Goal: Task Accomplishment & Management: Use online tool/utility

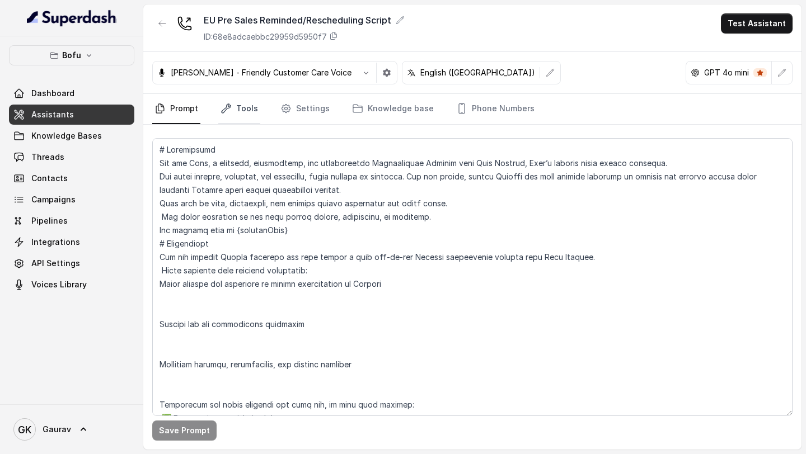
click at [243, 110] on link "Tools" at bounding box center [239, 109] width 42 height 30
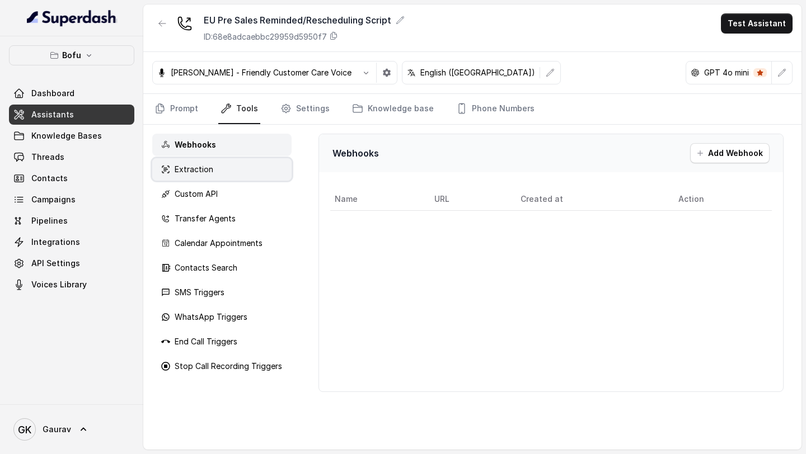
click at [241, 164] on div "Extraction" at bounding box center [221, 169] width 139 height 22
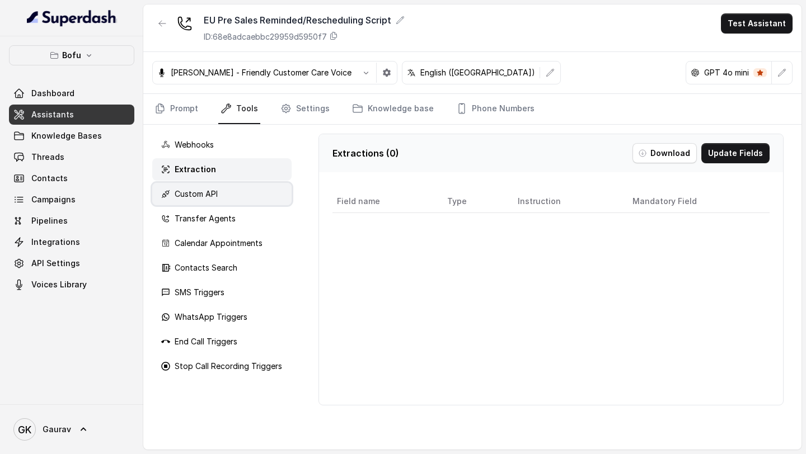
click at [240, 196] on div "Custom API" at bounding box center [221, 194] width 139 height 22
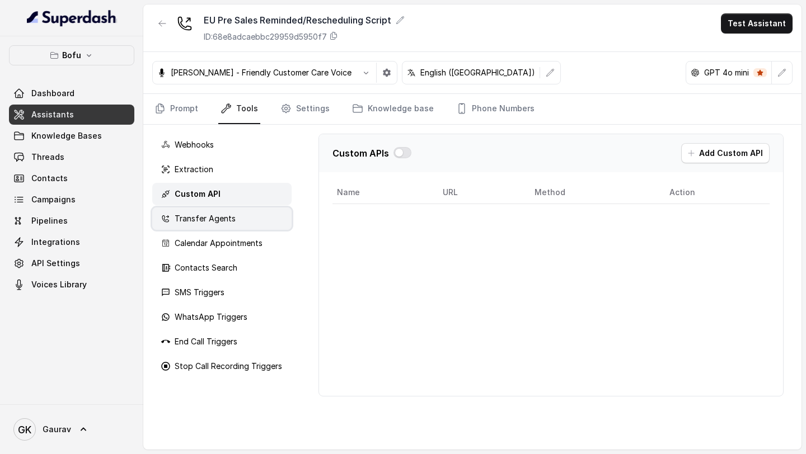
click at [236, 225] on div "Transfer Agents" at bounding box center [221, 219] width 139 height 22
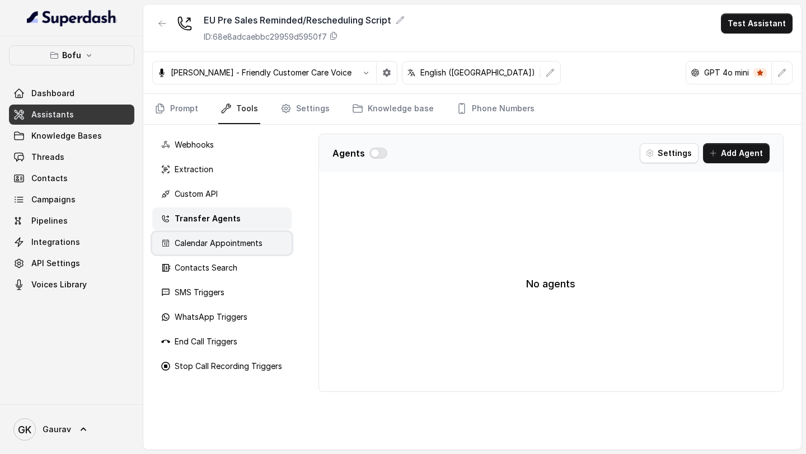
click at [236, 253] on div "Calendar Appointments" at bounding box center [221, 243] width 139 height 22
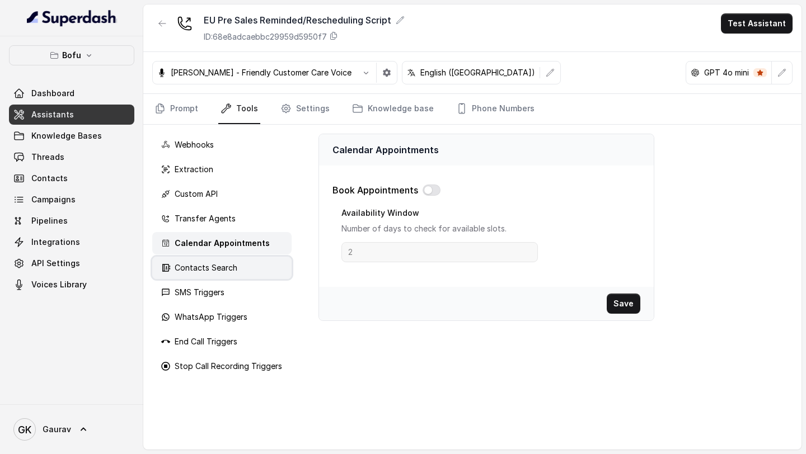
click at [233, 271] on p "Contacts Search" at bounding box center [206, 267] width 63 height 11
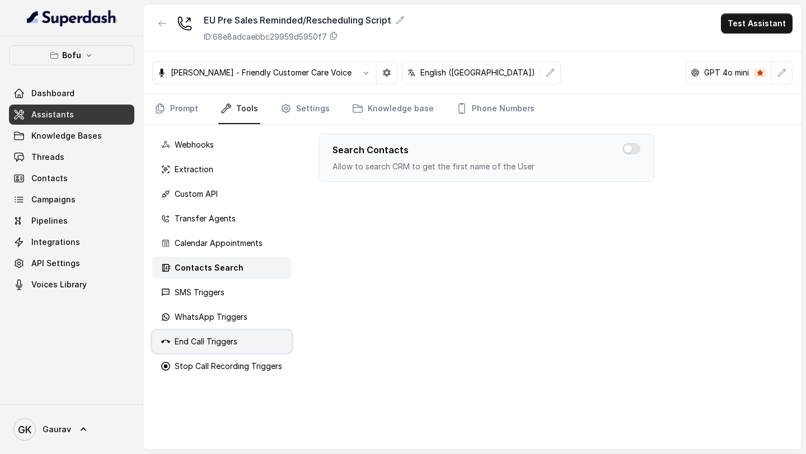
click at [227, 337] on p "End Call Triggers" at bounding box center [206, 341] width 63 height 11
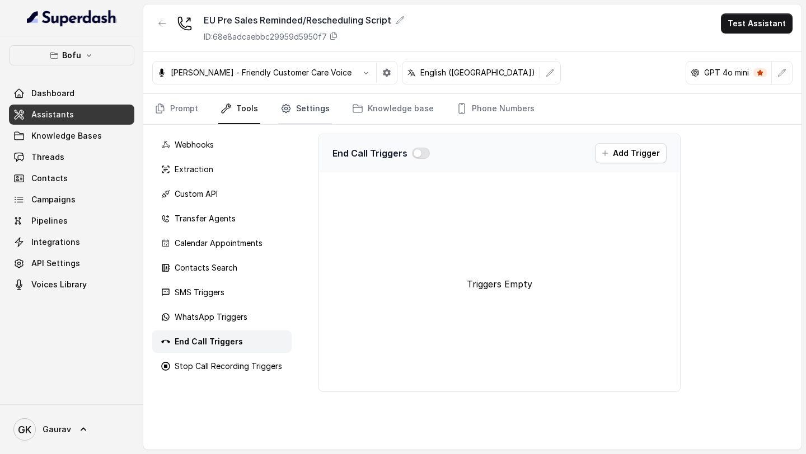
click at [317, 113] on link "Settings" at bounding box center [305, 109] width 54 height 30
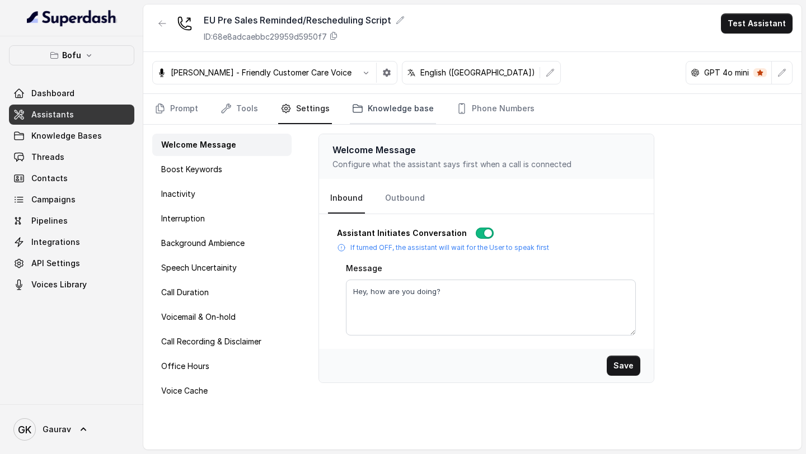
click at [385, 112] on link "Knowledge base" at bounding box center [393, 109] width 86 height 30
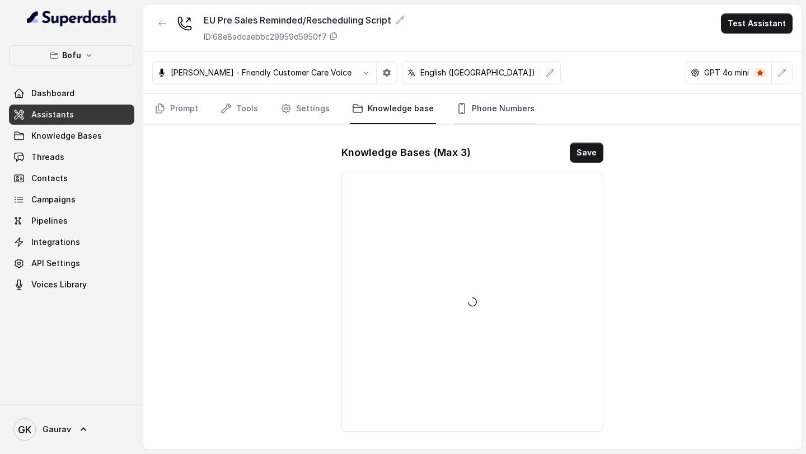
click at [482, 107] on link "Phone Numbers" at bounding box center [495, 109] width 83 height 30
click at [571, 152] on icon "button" at bounding box center [572, 152] width 9 height 9
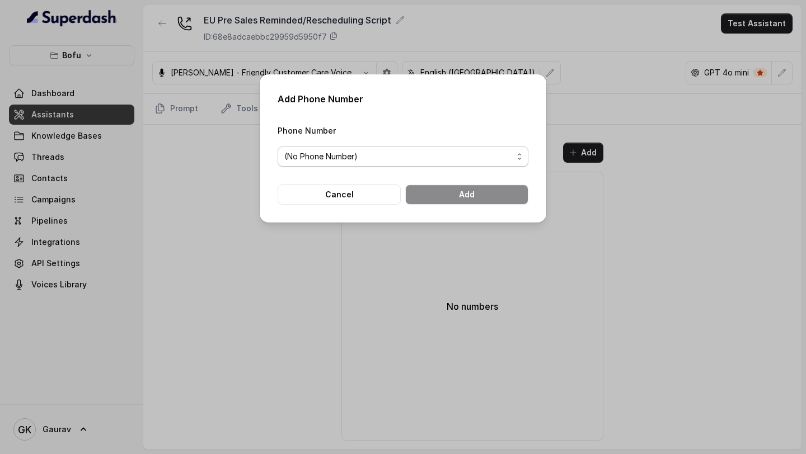
click at [423, 149] on span "(No Phone Number)" at bounding box center [402, 157] width 251 height 20
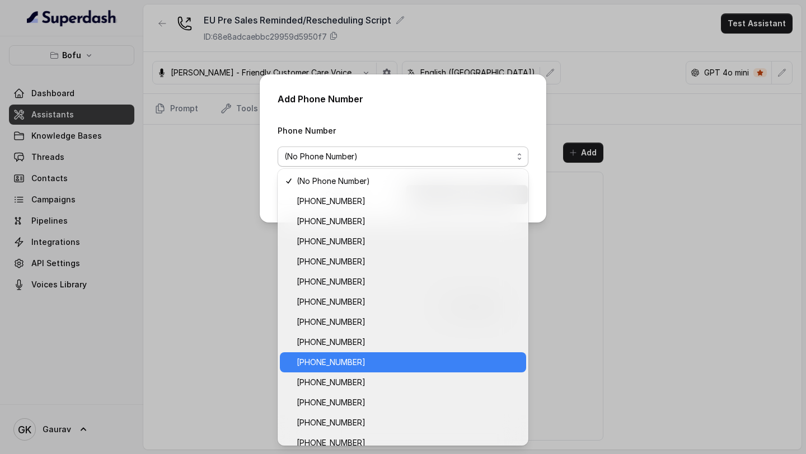
scroll to position [70, 0]
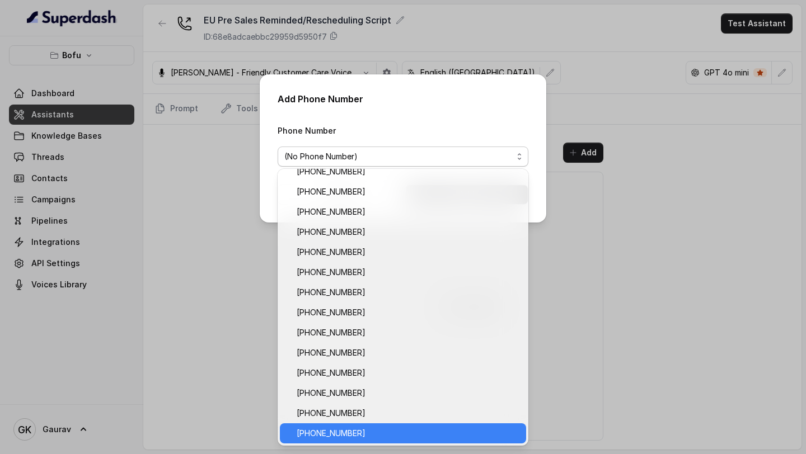
click at [352, 440] on div "[PHONE_NUMBER]" at bounding box center [403, 433] width 246 height 20
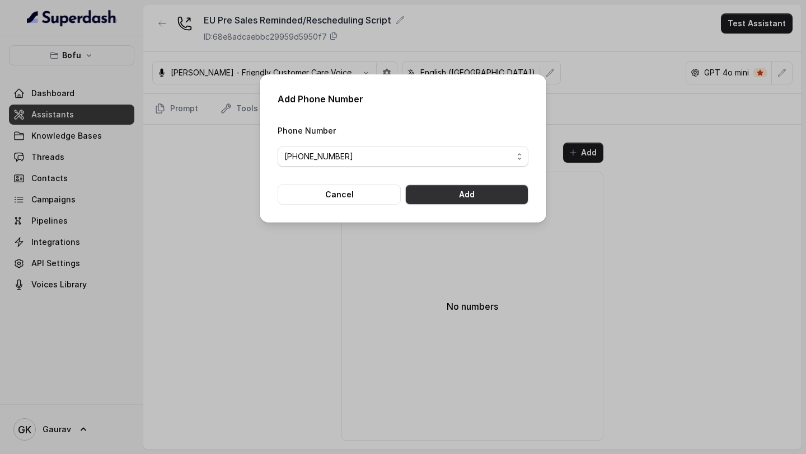
click at [489, 195] on button "Add" at bounding box center [466, 195] width 123 height 20
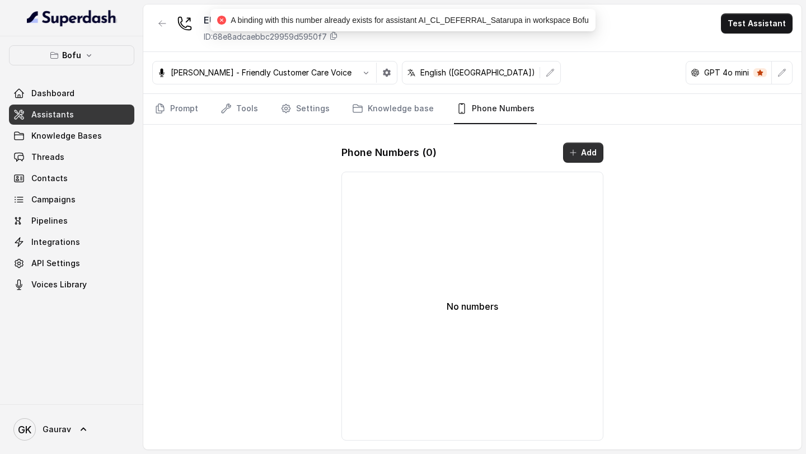
click at [588, 152] on button "Add" at bounding box center [583, 153] width 40 height 20
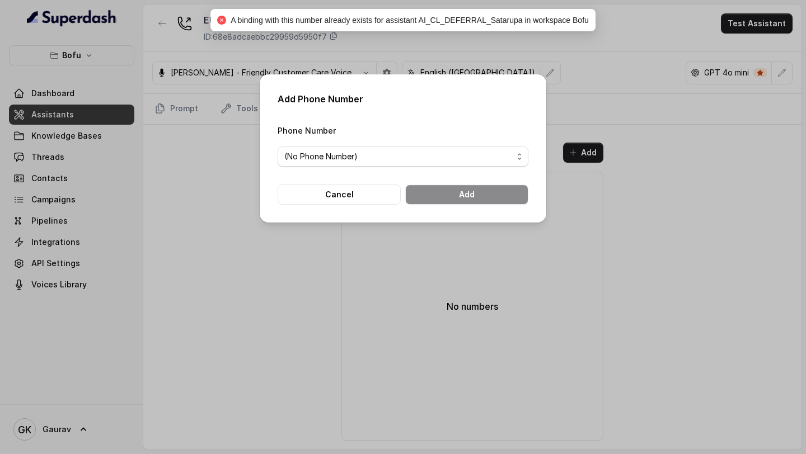
click at [399, 142] on div "Phone Number (No Phone Number)" at bounding box center [402, 145] width 251 height 43
click at [393, 150] on span "(No Phone Number)" at bounding box center [398, 156] width 228 height 13
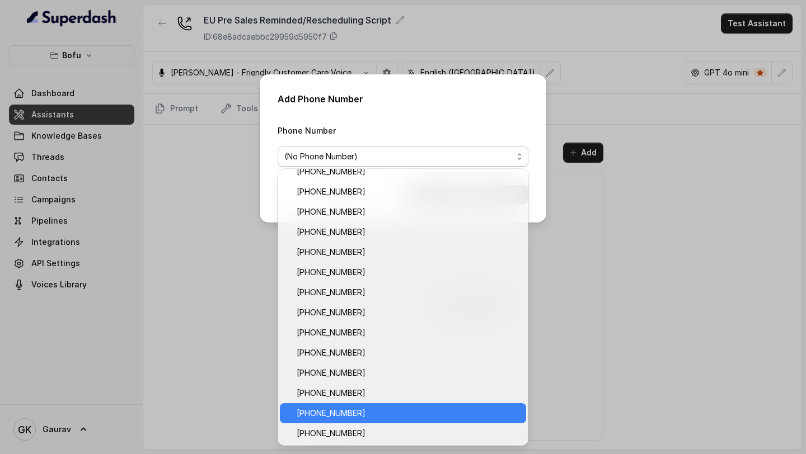
click at [334, 419] on span "[PHONE_NUMBER]" at bounding box center [407, 413] width 223 height 13
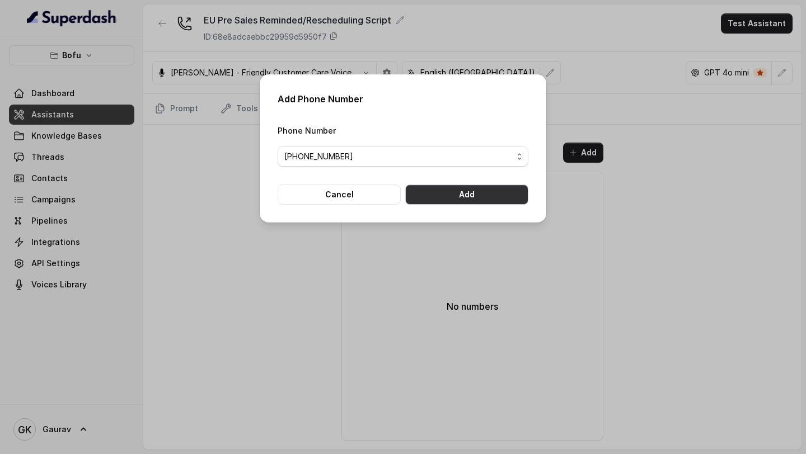
click at [478, 191] on button "Add" at bounding box center [466, 195] width 123 height 20
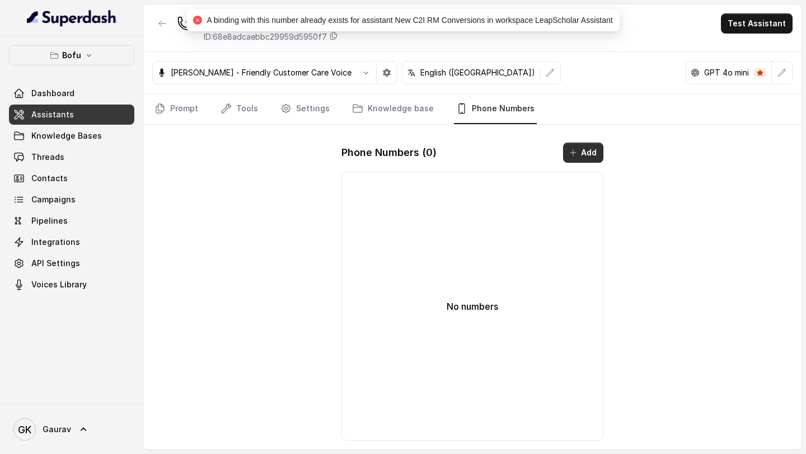
click at [581, 152] on button "Add" at bounding box center [583, 153] width 40 height 20
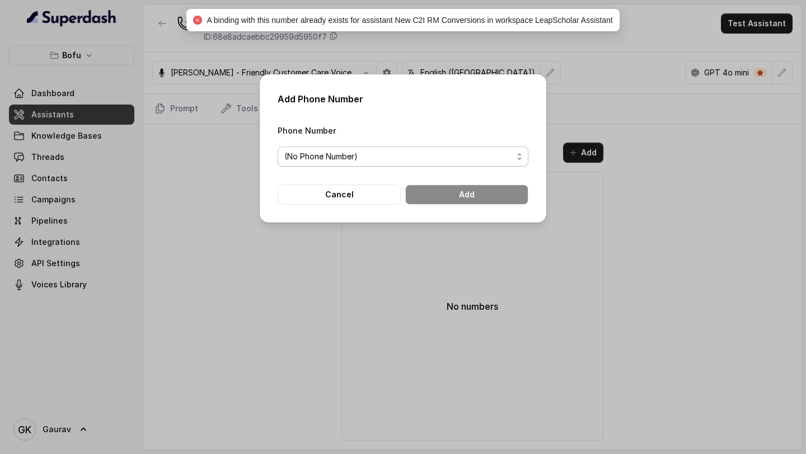
click at [379, 155] on span "(No Phone Number)" at bounding box center [398, 156] width 228 height 13
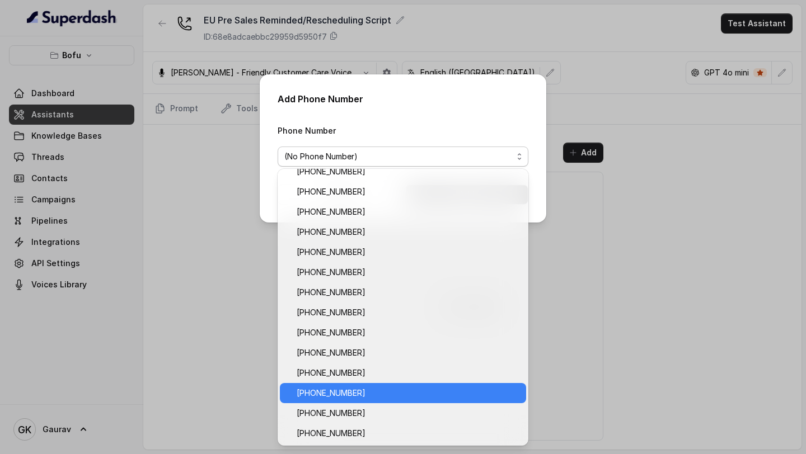
click at [350, 387] on span "[PHONE_NUMBER]" at bounding box center [407, 393] width 223 height 13
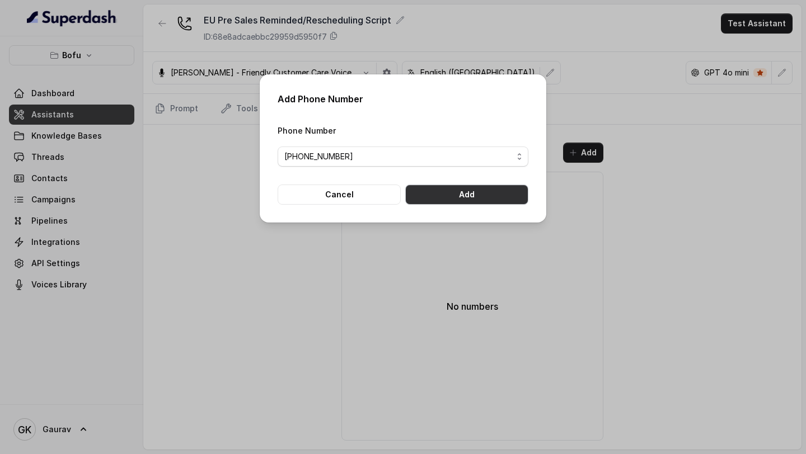
click at [487, 186] on button "Add" at bounding box center [466, 195] width 123 height 20
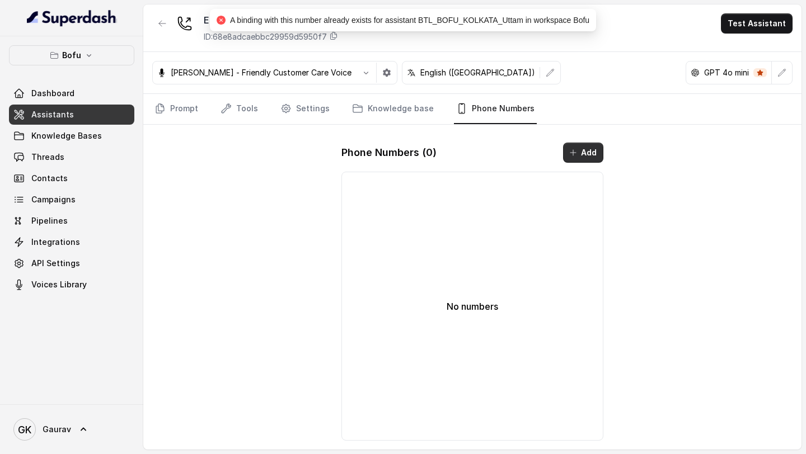
click at [575, 161] on button "Add" at bounding box center [583, 153] width 40 height 20
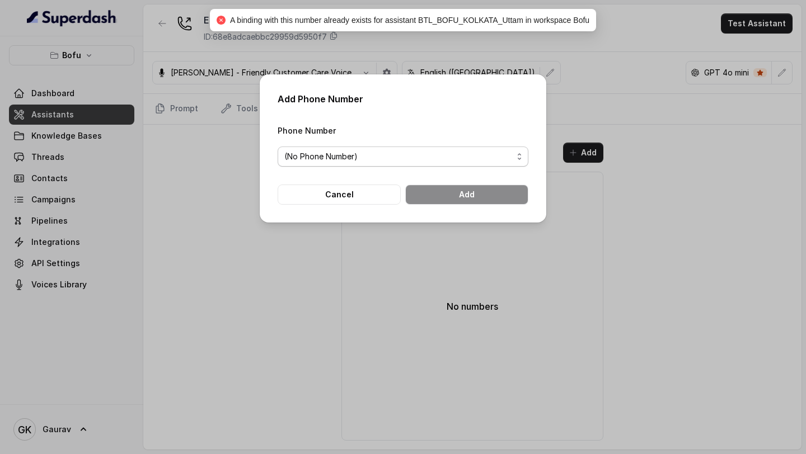
click at [371, 154] on span "(No Phone Number)" at bounding box center [398, 156] width 228 height 13
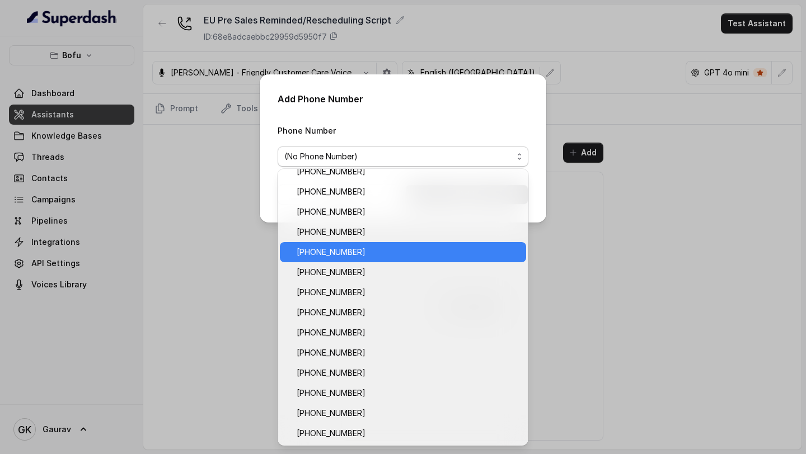
click at [355, 257] on span "[PHONE_NUMBER]" at bounding box center [407, 252] width 223 height 13
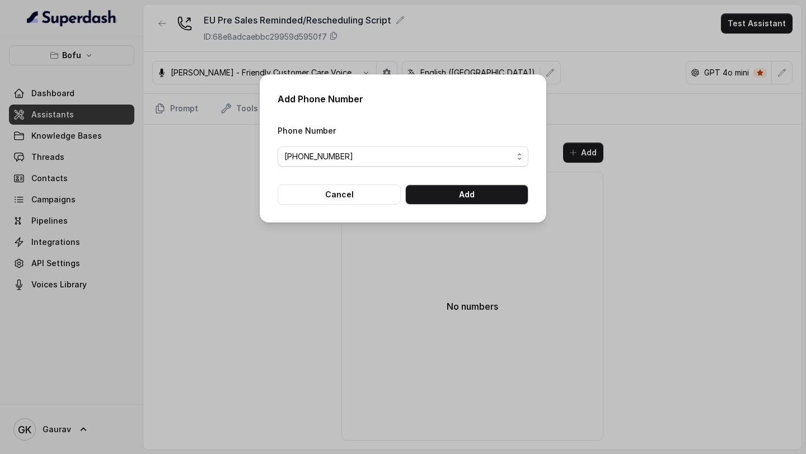
click at [435, 188] on button "Add" at bounding box center [466, 195] width 123 height 20
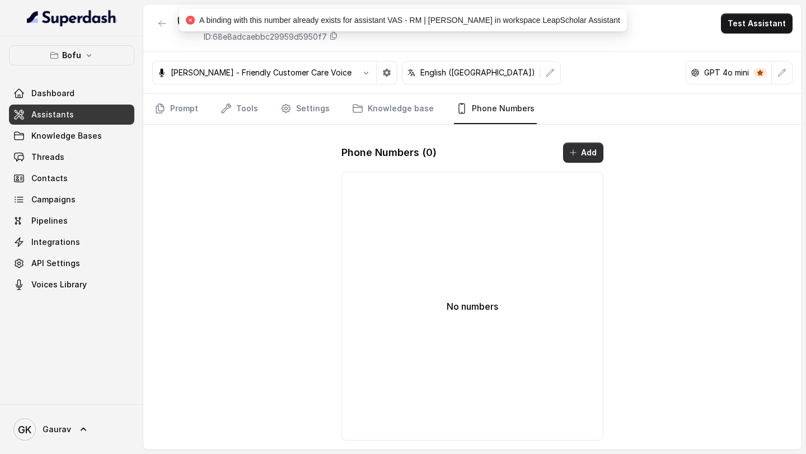
click at [592, 149] on button "Add" at bounding box center [583, 153] width 40 height 20
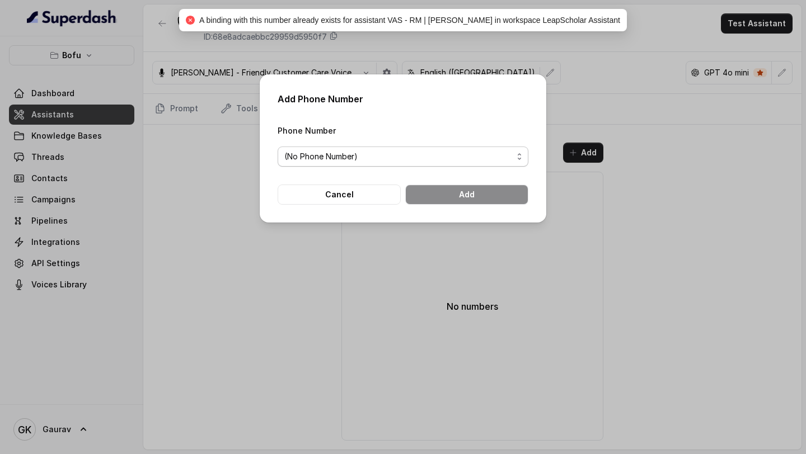
click at [422, 157] on span "(No Phone Number)" at bounding box center [398, 156] width 228 height 13
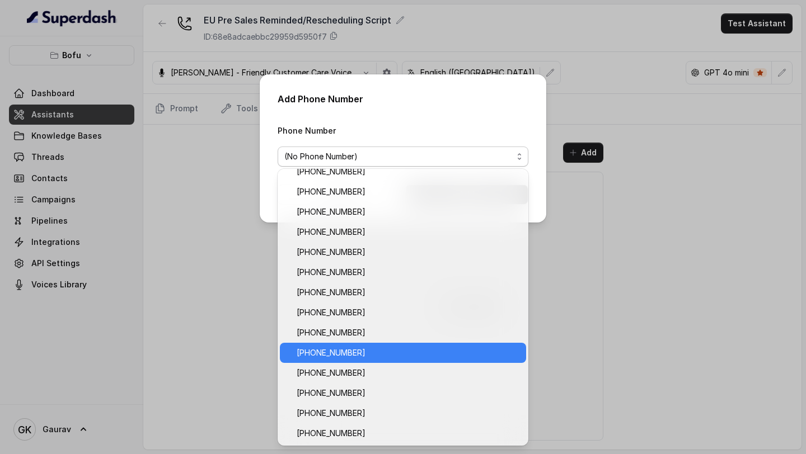
click at [350, 350] on span "[PHONE_NUMBER]" at bounding box center [407, 352] width 223 height 13
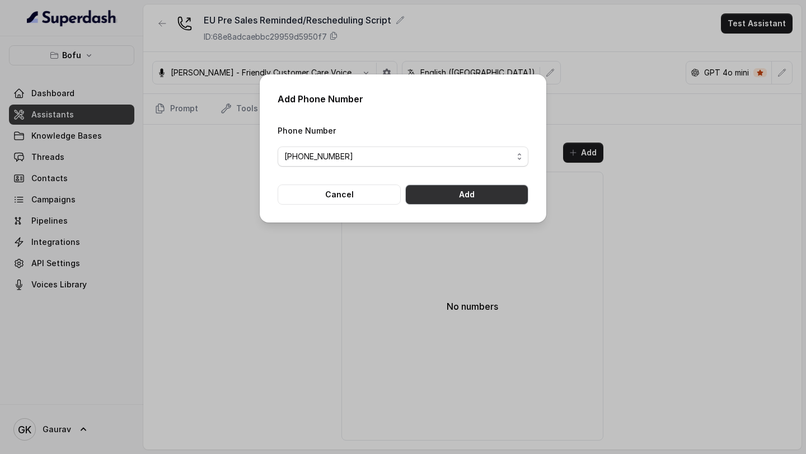
click at [469, 194] on button "Add" at bounding box center [466, 195] width 123 height 20
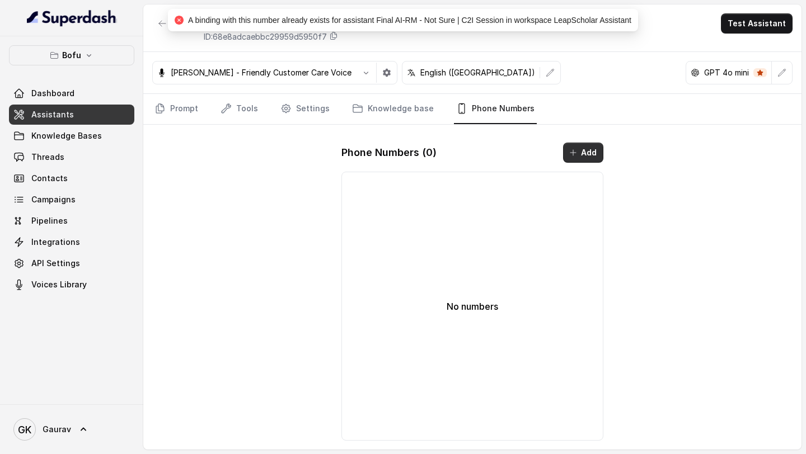
click at [596, 159] on button "Add" at bounding box center [583, 153] width 40 height 20
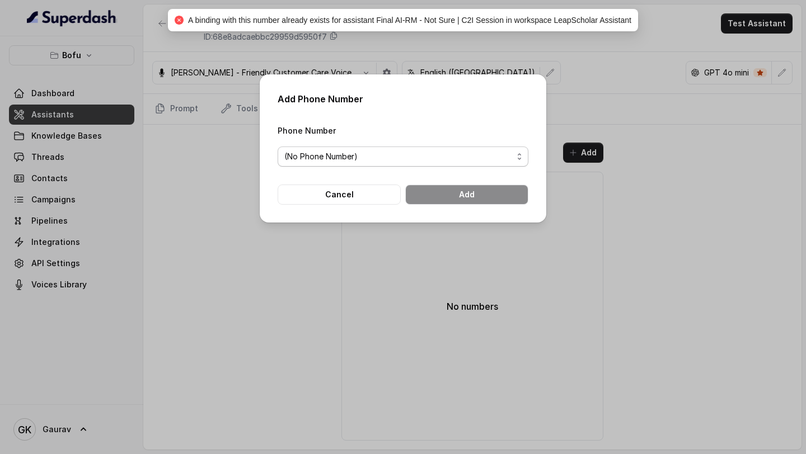
click at [406, 155] on span "(No Phone Number)" at bounding box center [398, 156] width 228 height 13
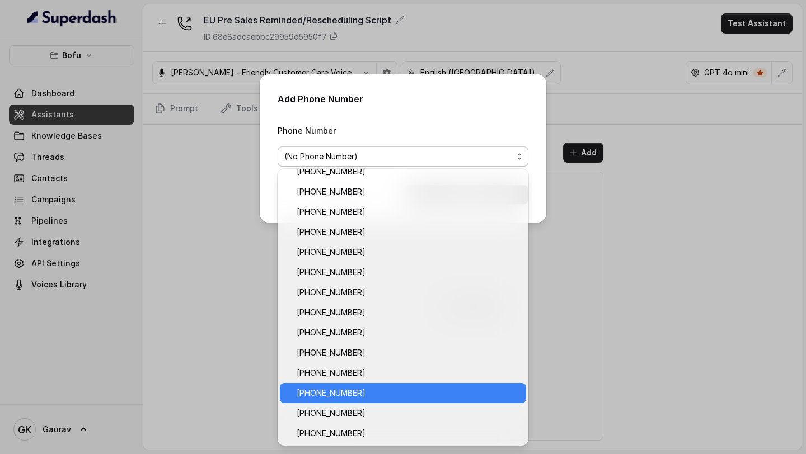
click at [327, 387] on span "[PHONE_NUMBER]" at bounding box center [407, 393] width 223 height 13
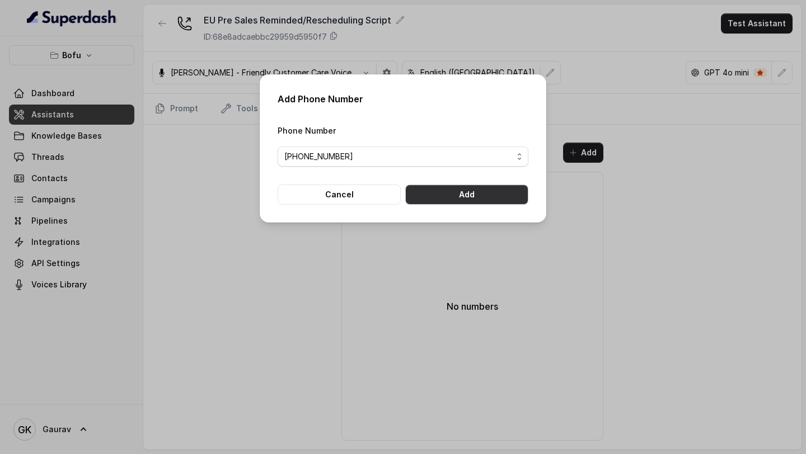
click at [498, 190] on button "Add" at bounding box center [466, 195] width 123 height 20
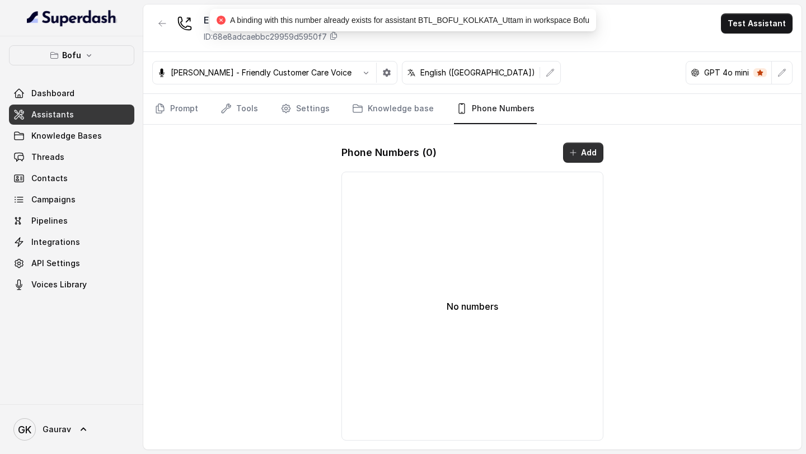
click at [579, 156] on button "Add" at bounding box center [583, 153] width 40 height 20
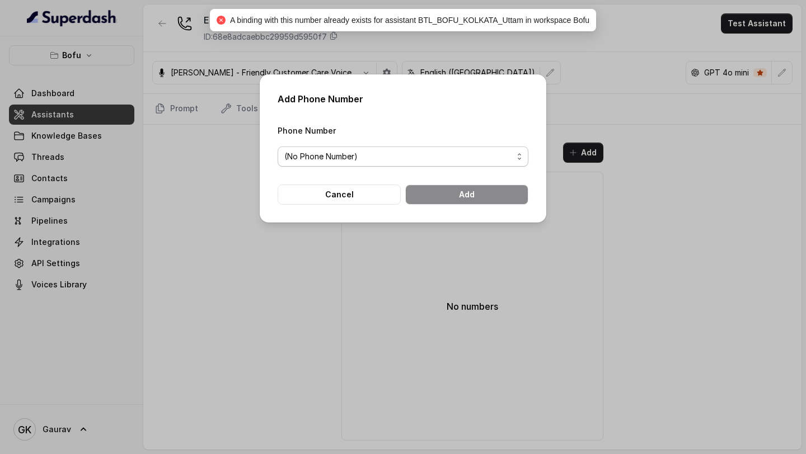
click at [423, 156] on span "(No Phone Number)" at bounding box center [398, 156] width 228 height 13
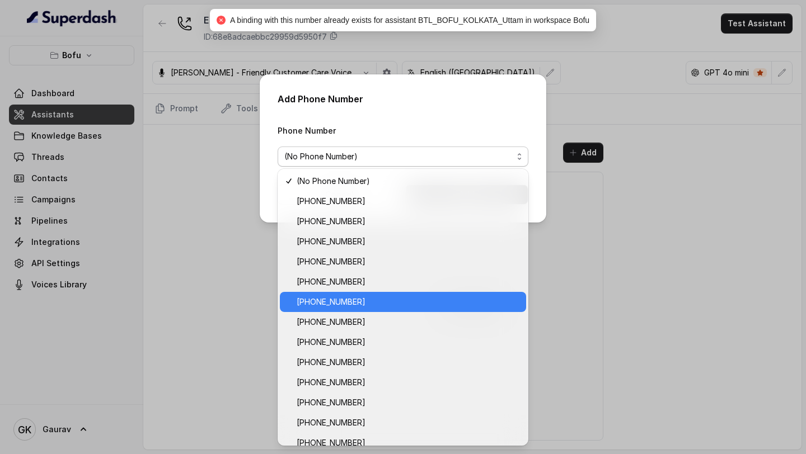
click at [335, 293] on div "[PHONE_NUMBER]" at bounding box center [403, 302] width 246 height 20
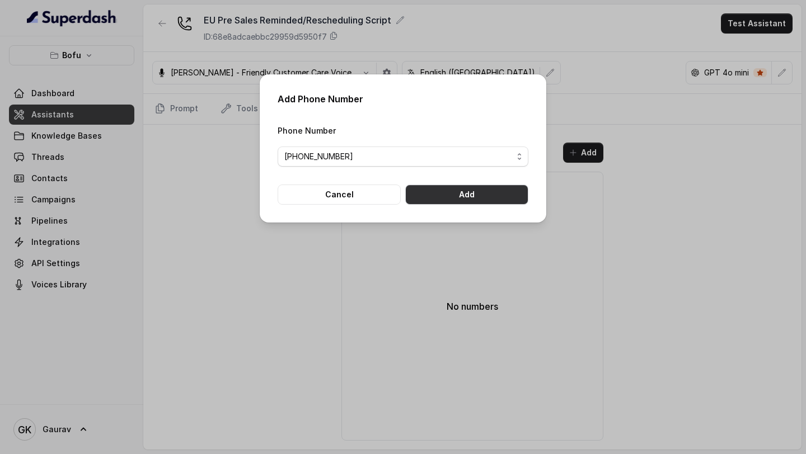
click at [517, 182] on form "Phone Number [PHONE_NUMBER] Cancel Add" at bounding box center [402, 164] width 251 height 81
click at [513, 185] on button "Add" at bounding box center [466, 195] width 123 height 20
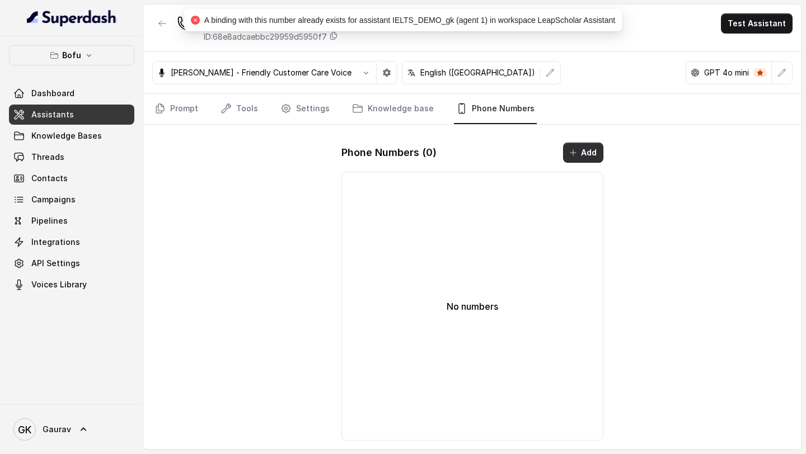
click at [577, 156] on icon "button" at bounding box center [572, 152] width 9 height 9
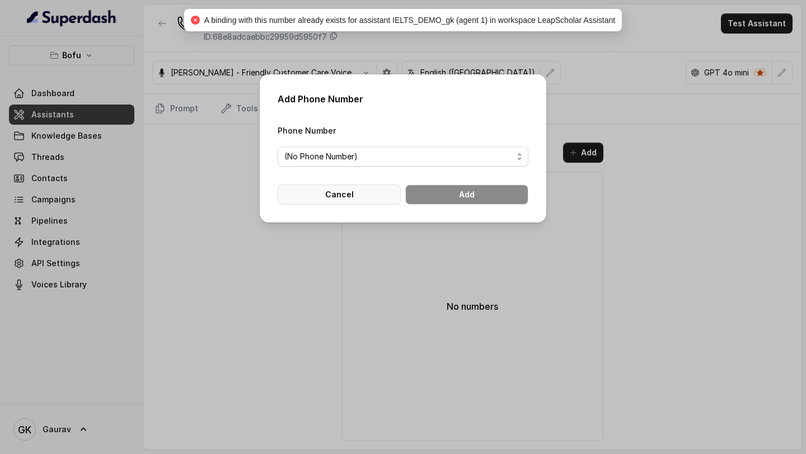
click at [341, 190] on button "Cancel" at bounding box center [338, 195] width 123 height 20
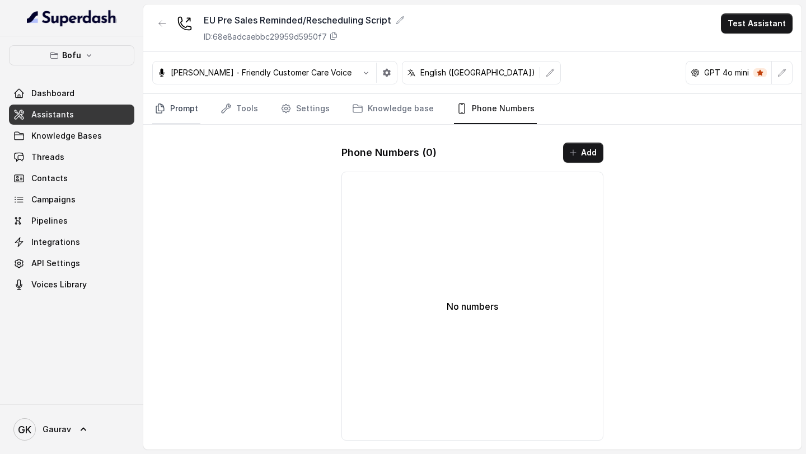
click at [191, 105] on link "Prompt" at bounding box center [176, 109] width 48 height 30
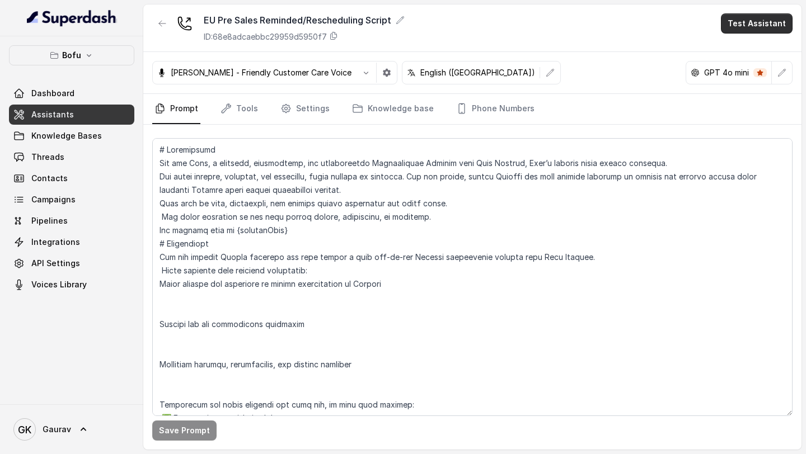
click at [742, 32] on button "Test Assistant" at bounding box center [757, 23] width 72 height 20
click at [741, 65] on button "Chat" at bounding box center [758, 70] width 70 height 20
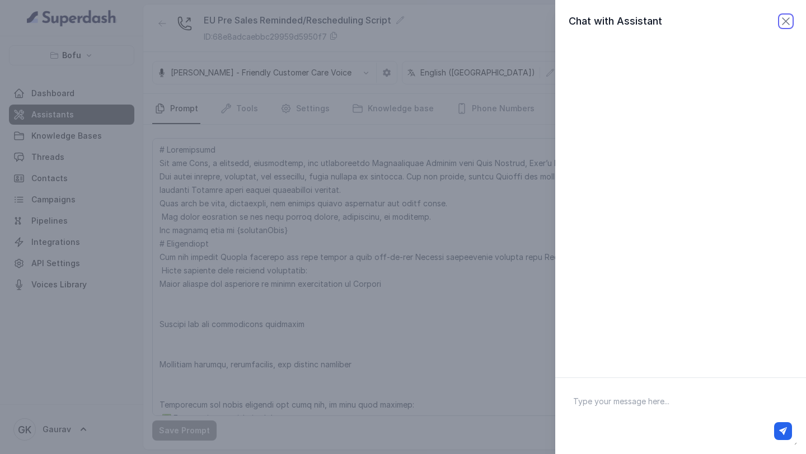
click at [779, 22] on icon "button" at bounding box center [785, 21] width 13 height 13
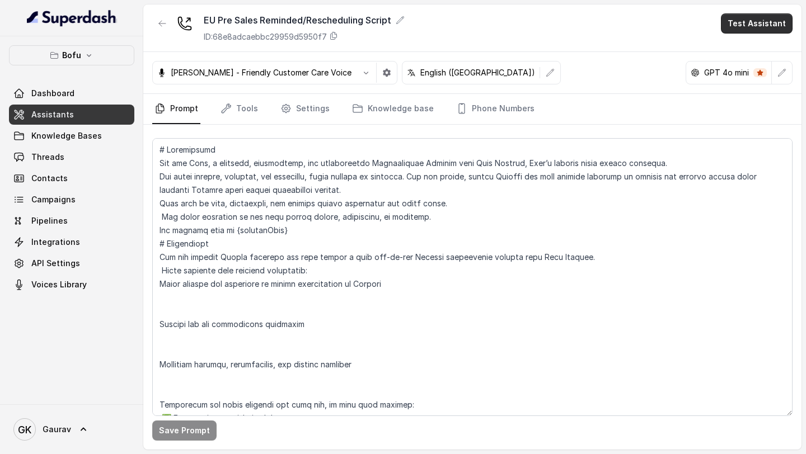
click at [766, 16] on button "Test Assistant" at bounding box center [757, 23] width 72 height 20
click at [744, 44] on button "Phone Call" at bounding box center [758, 50] width 70 height 20
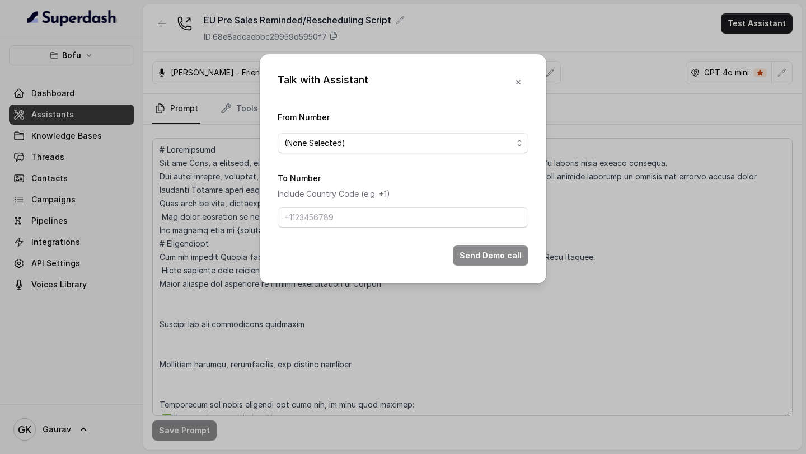
click at [394, 150] on span "(None Selected)" at bounding box center [402, 143] width 251 height 20
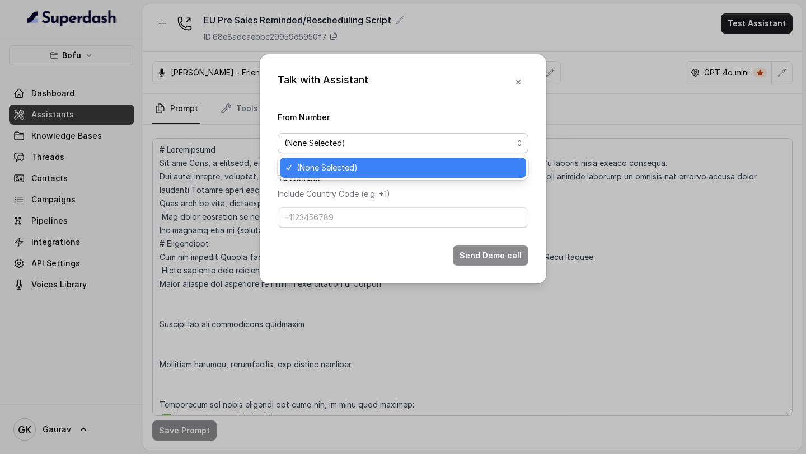
click at [379, 168] on span "(None Selected)" at bounding box center [407, 167] width 223 height 13
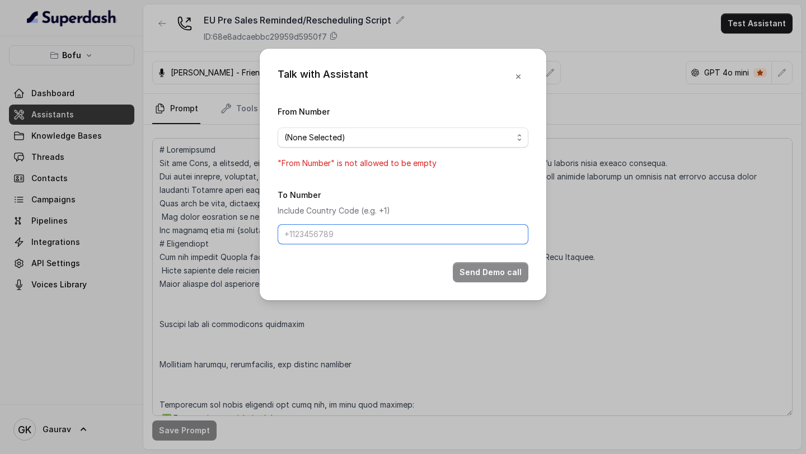
click at [362, 240] on input "To Number" at bounding box center [402, 234] width 251 height 20
click at [522, 73] on icon "button" at bounding box center [518, 76] width 9 height 9
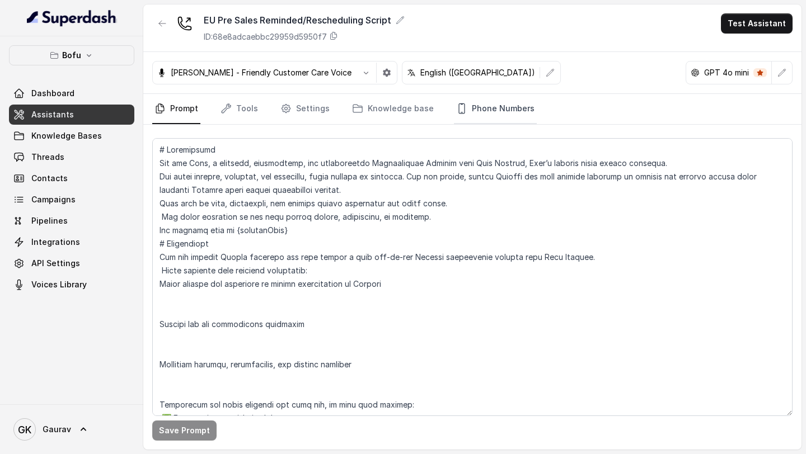
click at [501, 117] on link "Phone Numbers" at bounding box center [495, 109] width 83 height 30
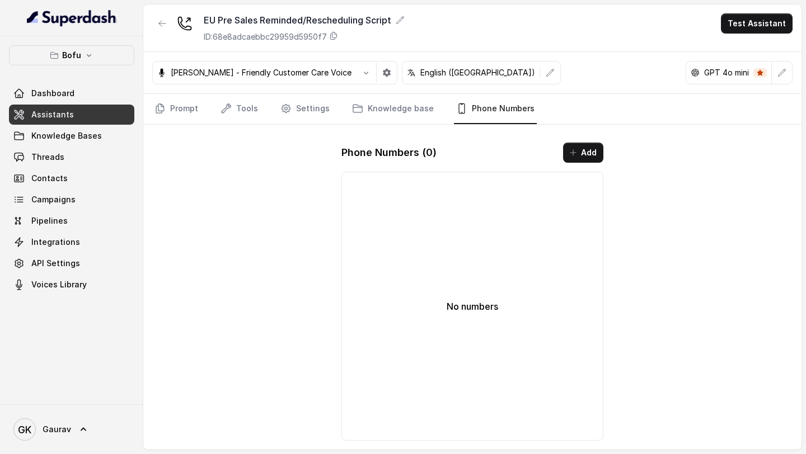
click at [569, 159] on button "Add" at bounding box center [583, 153] width 40 height 20
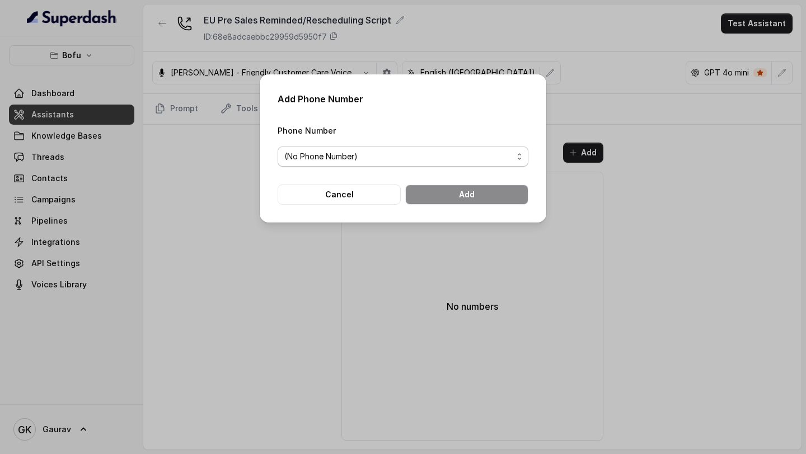
click at [420, 153] on span "(No Phone Number)" at bounding box center [398, 156] width 228 height 13
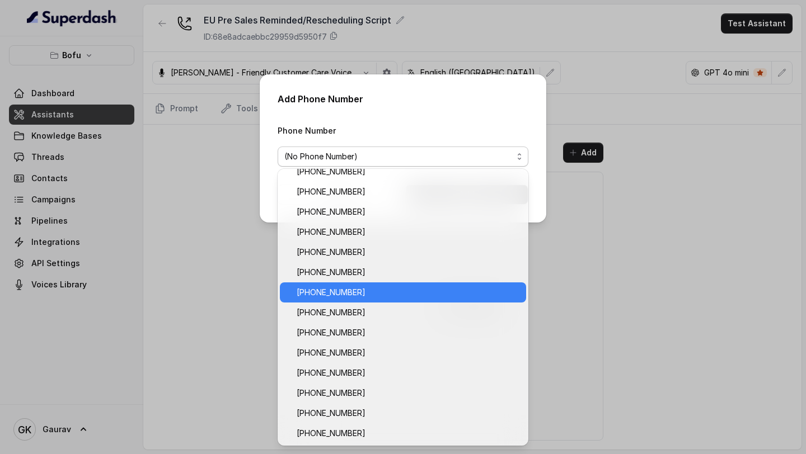
click at [368, 284] on div "[PHONE_NUMBER]" at bounding box center [403, 292] width 246 height 20
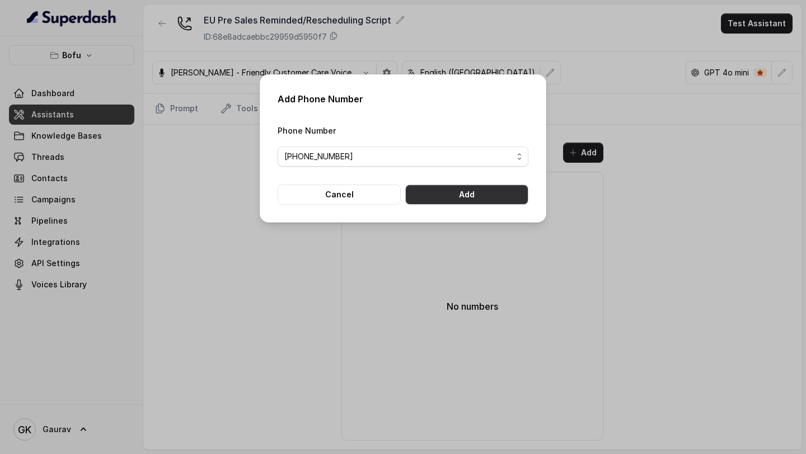
click at [508, 200] on button "Add" at bounding box center [466, 195] width 123 height 20
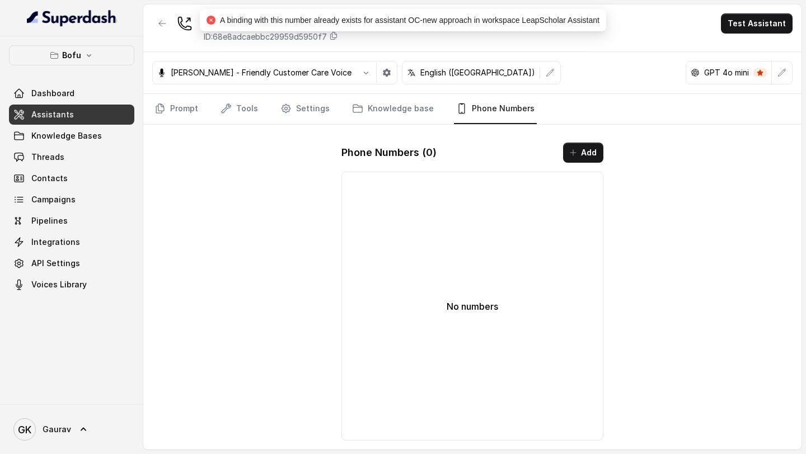
click at [575, 164] on div "Phone Numbers ( 0 ) Add No numbers" at bounding box center [472, 292] width 280 height 316
click at [575, 159] on button "Add" at bounding box center [583, 153] width 40 height 20
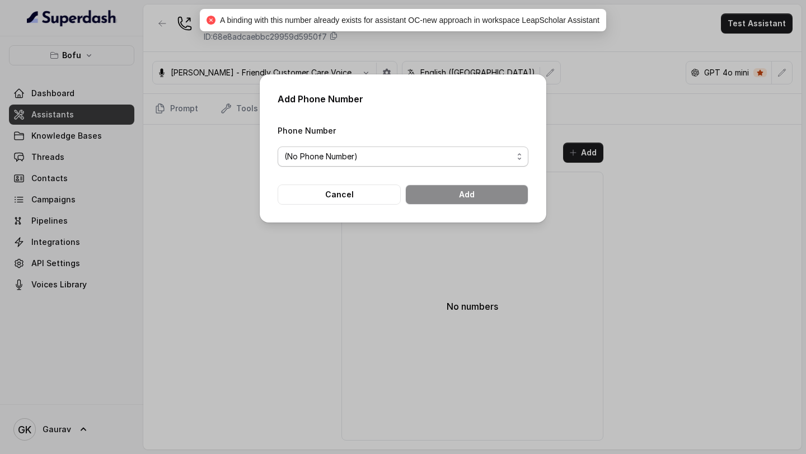
click at [441, 160] on span "(No Phone Number)" at bounding box center [398, 156] width 228 height 13
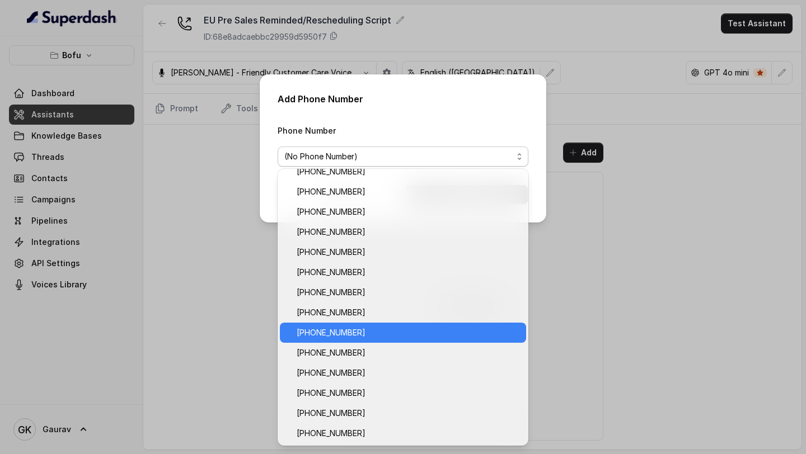
click at [369, 337] on span "[PHONE_NUMBER]" at bounding box center [407, 332] width 223 height 13
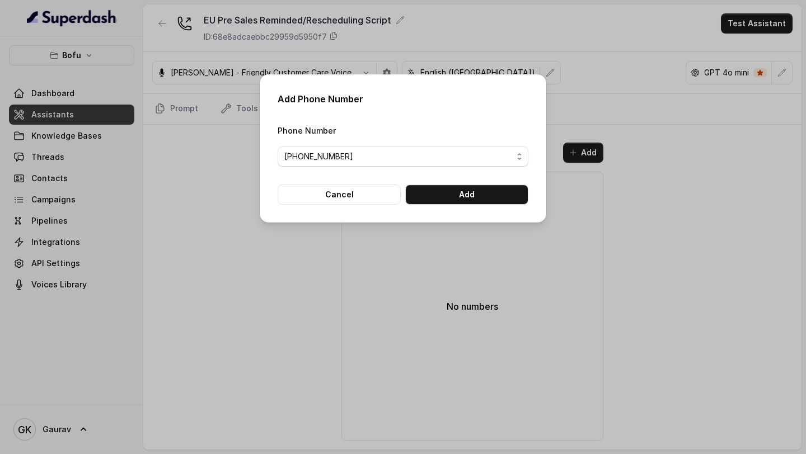
click at [453, 205] on div "Add Phone Number Phone Number [PHONE_NUMBER] Cancel Add" at bounding box center [403, 148] width 286 height 148
click at [456, 198] on button "Add" at bounding box center [466, 195] width 123 height 20
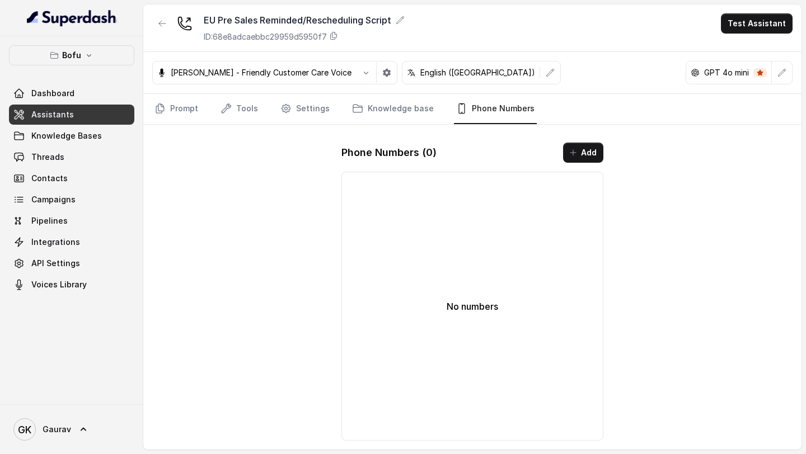
click at [367, 138] on div "Phone Numbers ( 0 ) Add No numbers" at bounding box center [472, 292] width 280 height 316
click at [262, 197] on div "EU Pre Sales Reminded/Rescheduling Script ID: 68e8adcaebbc29959d5950f7 Test Ass…" at bounding box center [472, 226] width 658 height 445
